Goal: Check status: Check status

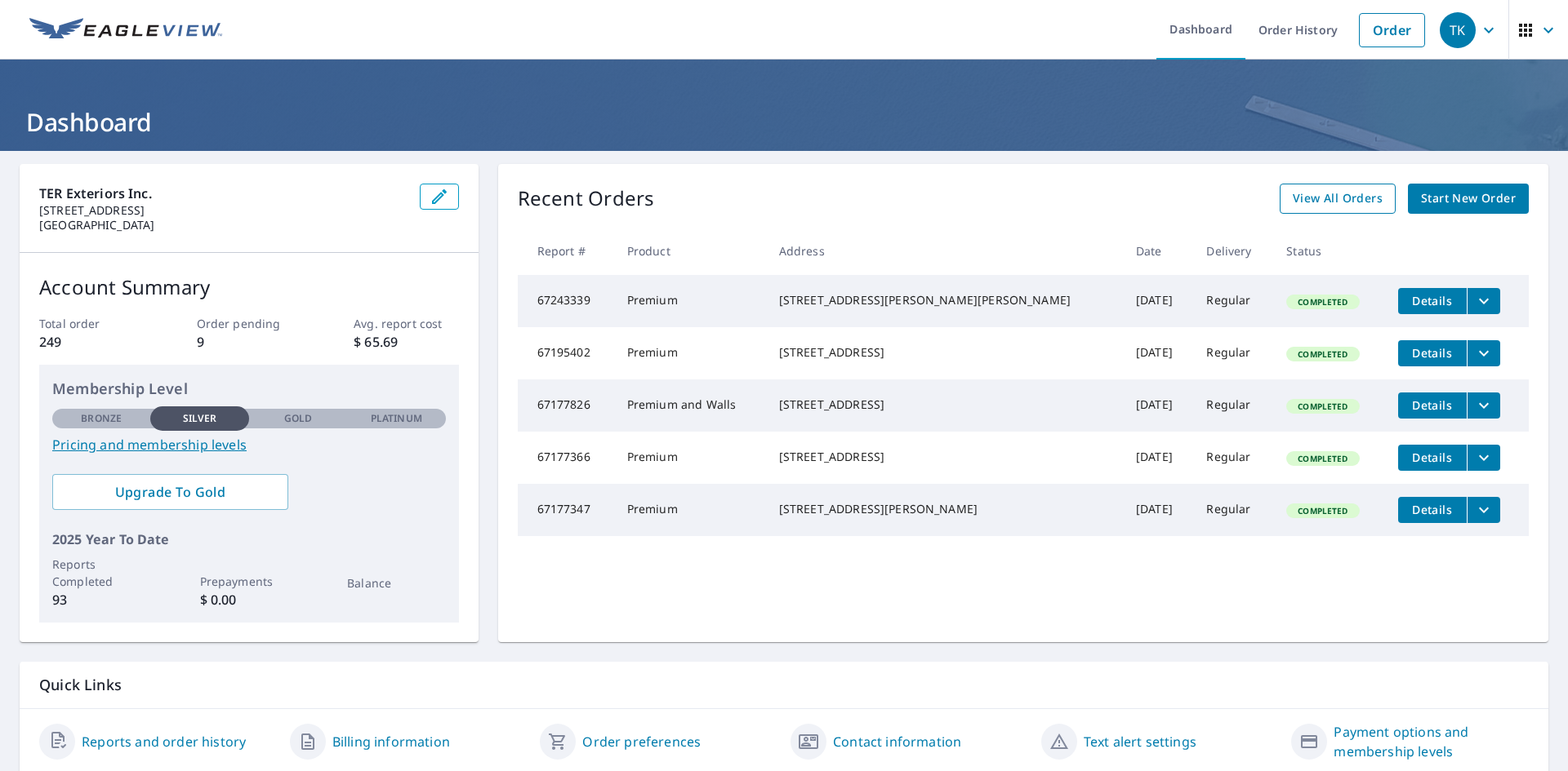
click at [1312, 206] on span "View All Orders" at bounding box center [1337, 199] width 89 height 20
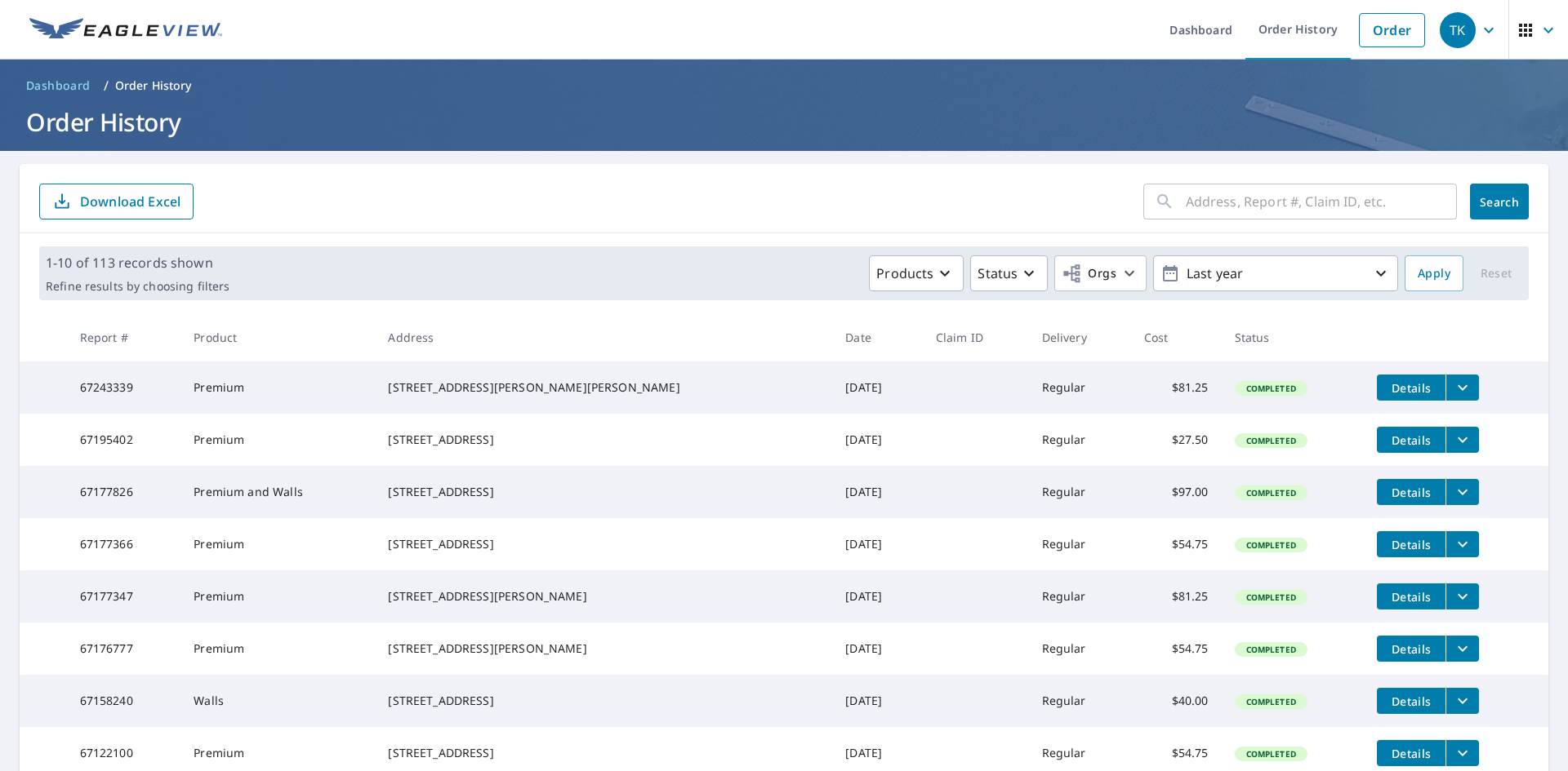
click at [1241, 213] on input "text" at bounding box center [1321, 202] width 271 height 46
type input "401 walnut"
click at [1500, 211] on button "Search" at bounding box center [1499, 201] width 58 height 36
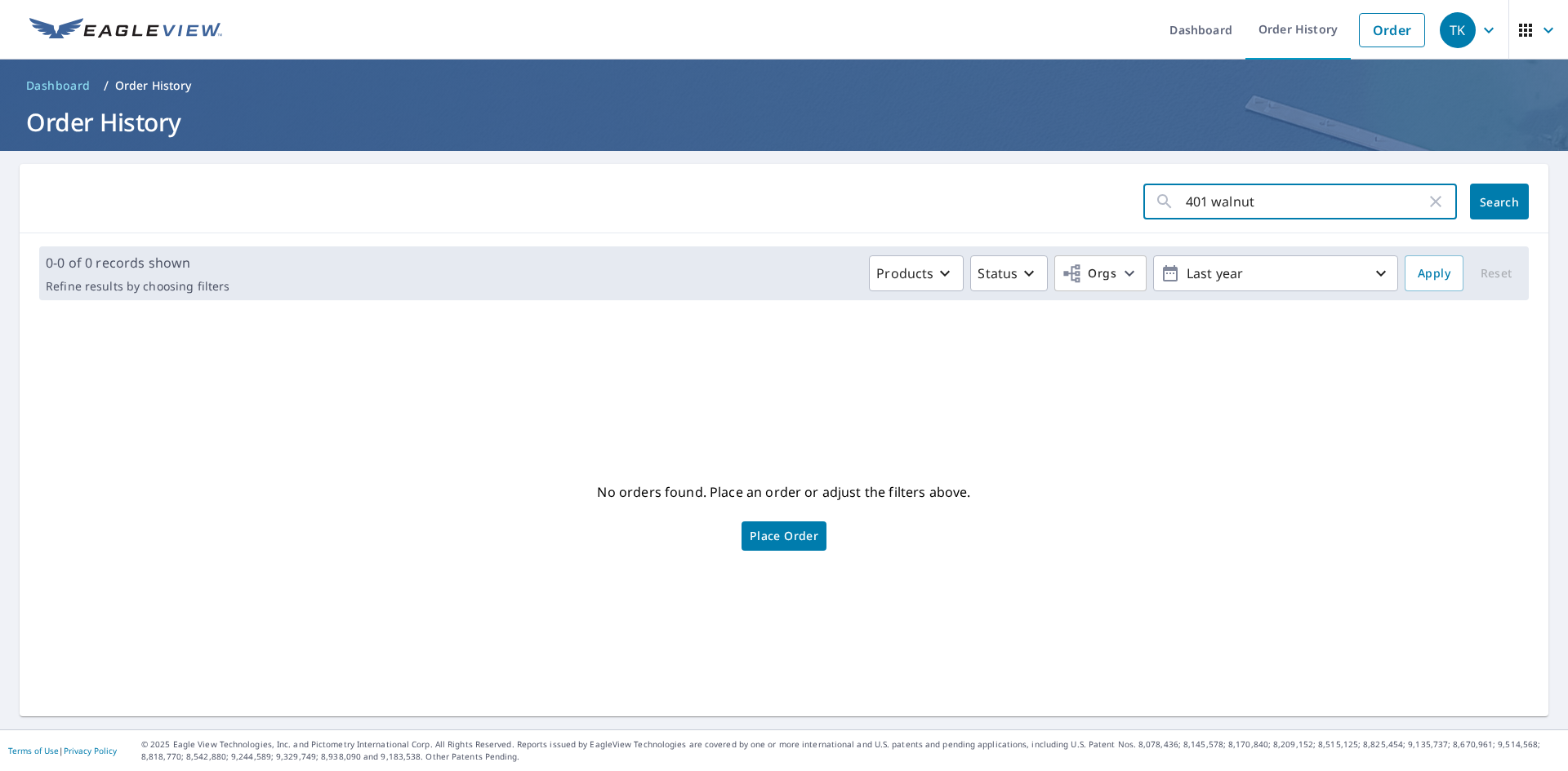
click at [1359, 206] on input "401 walnut" at bounding box center [1305, 202] width 240 height 46
type input "[STREET_ADDRESS]."
click button "Search" at bounding box center [1499, 201] width 58 height 36
click at [1483, 207] on span "Search" at bounding box center [1500, 202] width 33 height 16
click at [1427, 214] on div "[STREET_ADDRESS]. ​" at bounding box center [1301, 201] width 314 height 36
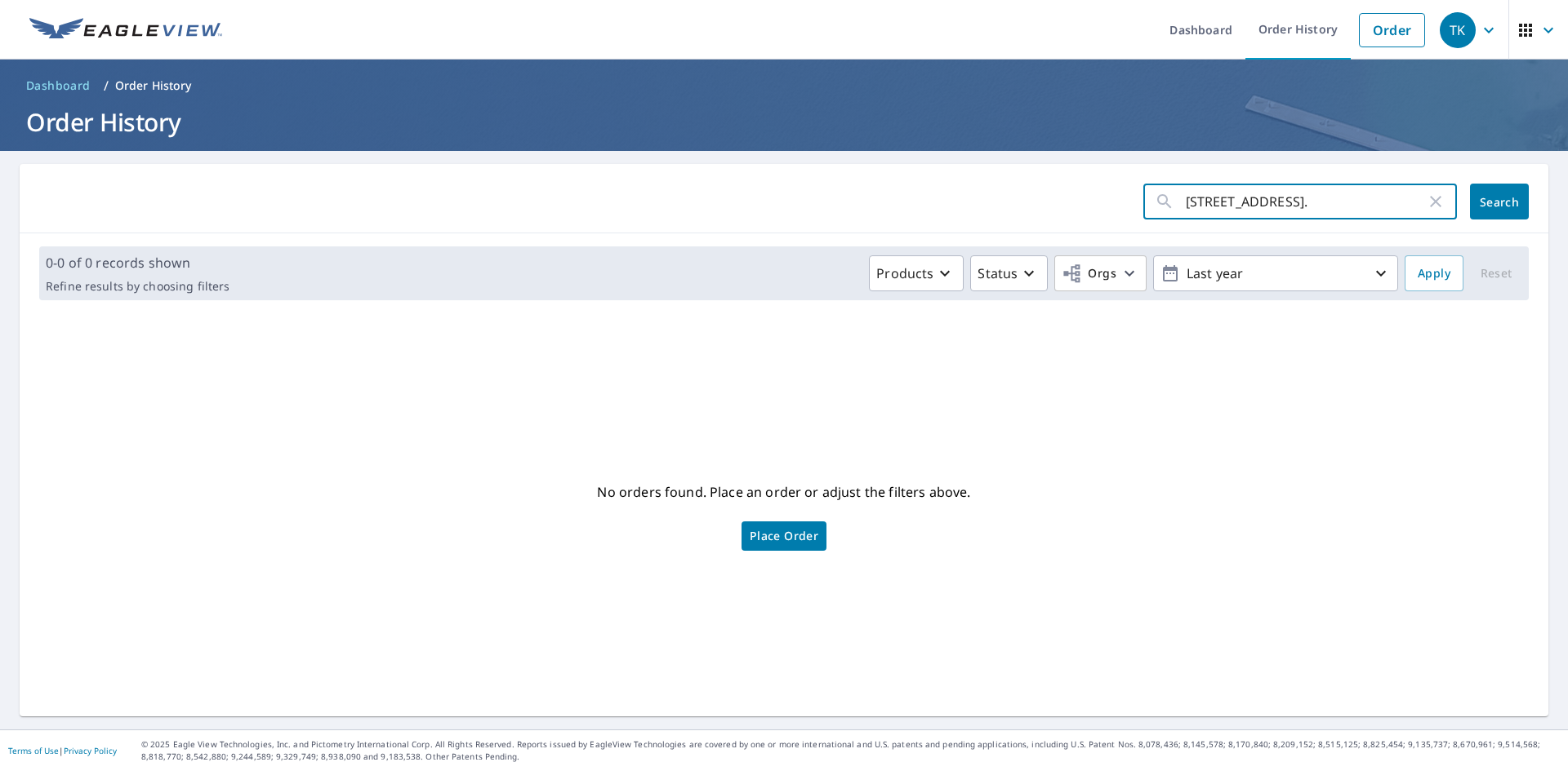
click at [1426, 198] on icon "button" at bounding box center [1435, 201] width 19 height 19
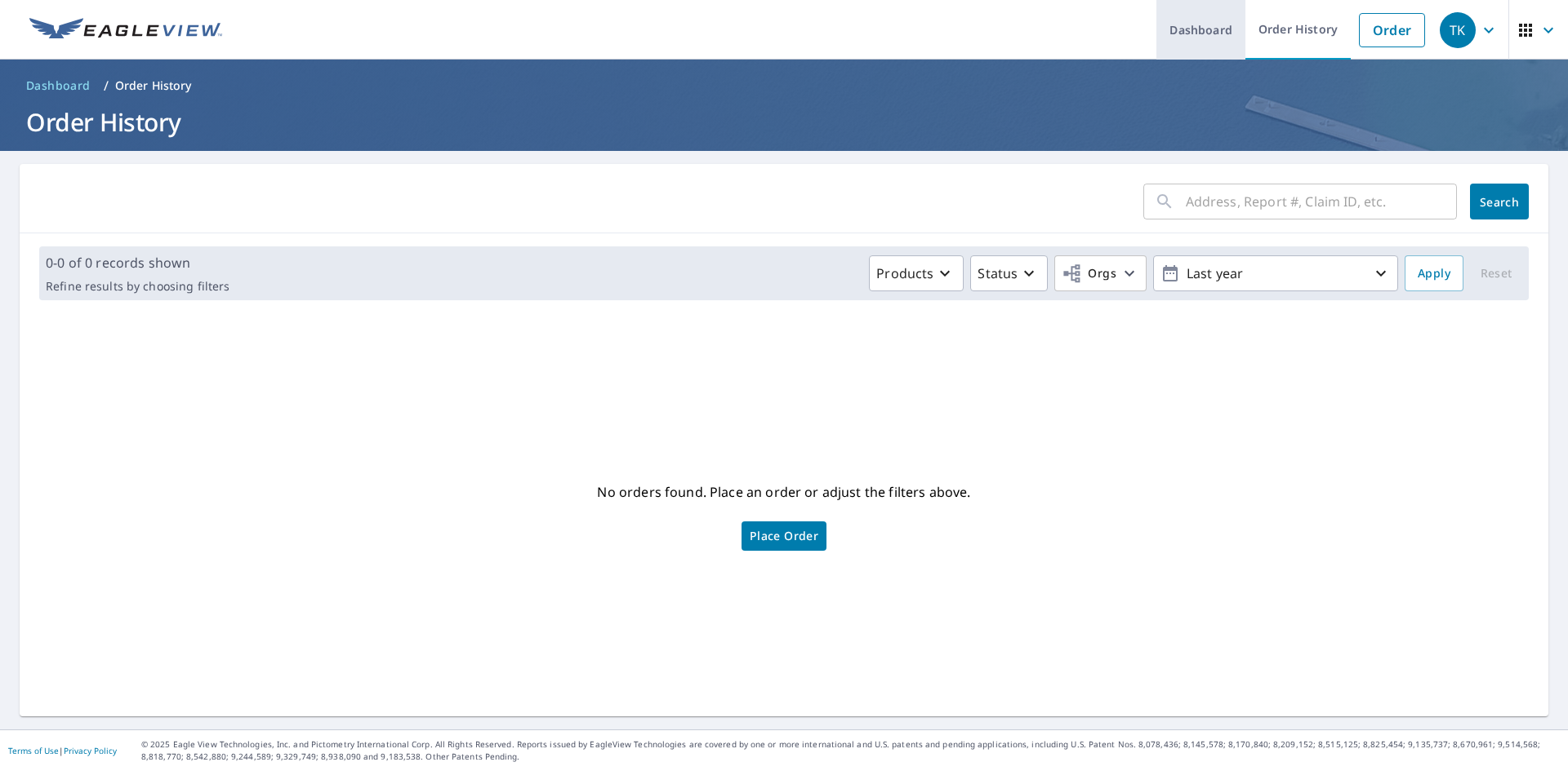
click at [1226, 26] on link "Dashboard" at bounding box center [1201, 29] width 89 height 59
